Goal: Task Accomplishment & Management: Complete application form

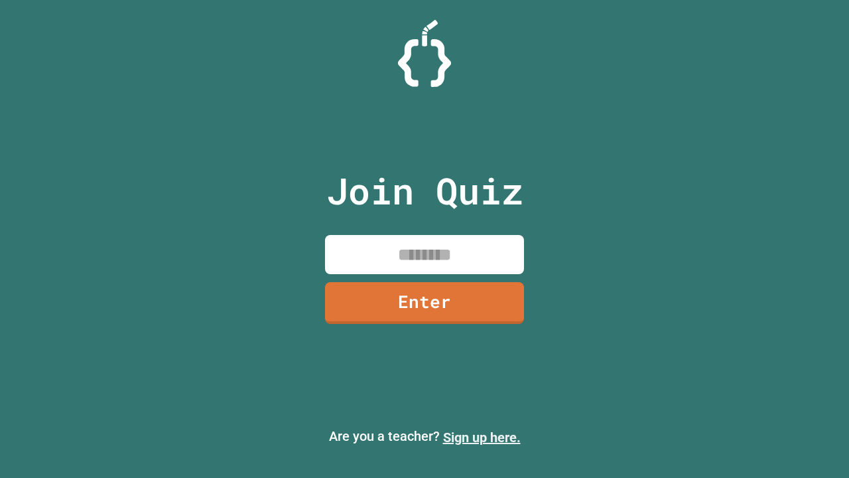
click at [482, 437] on link "Sign up here." at bounding box center [482, 437] width 78 height 16
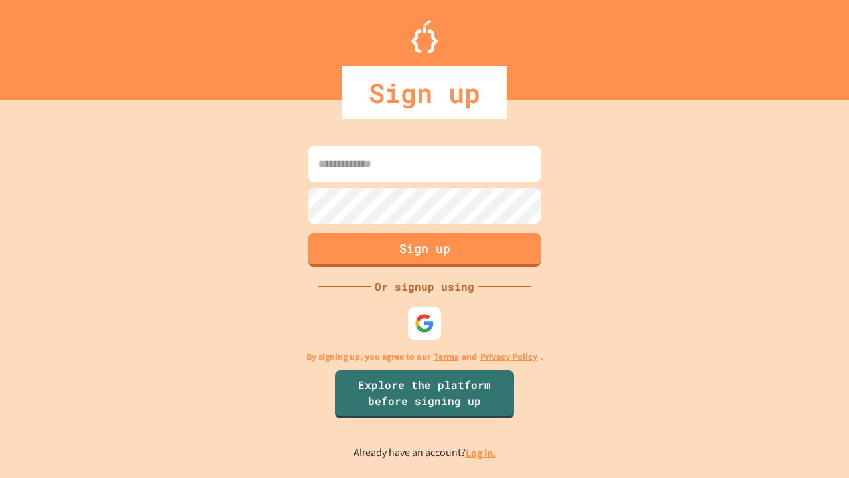
click at [482, 452] on link "Log in." at bounding box center [481, 453] width 31 height 14
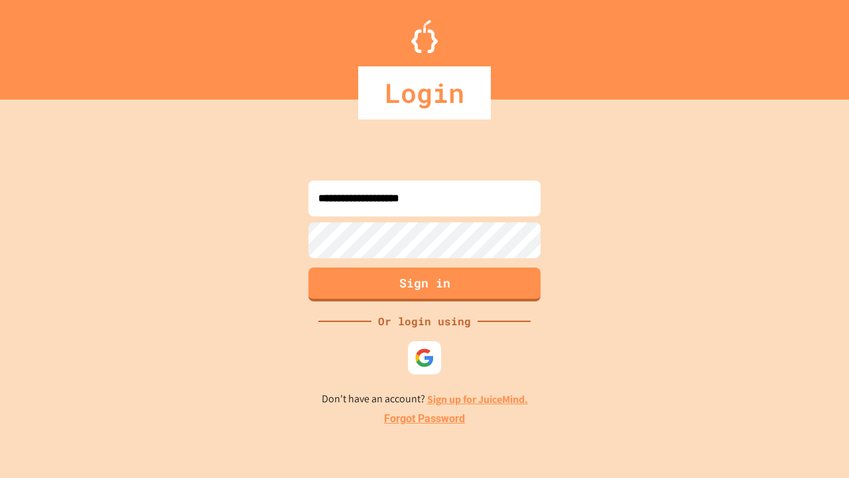
type input "**********"
